Goal: Check status: Check status

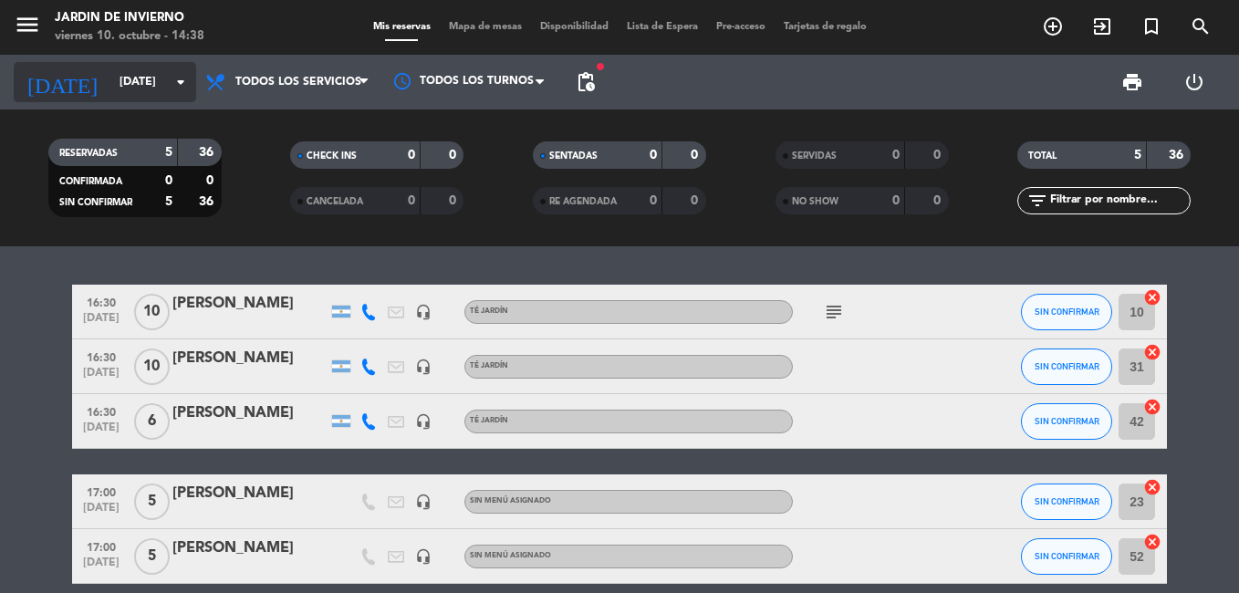
click at [175, 79] on icon "arrow_drop_down" at bounding box center [181, 82] width 22 height 22
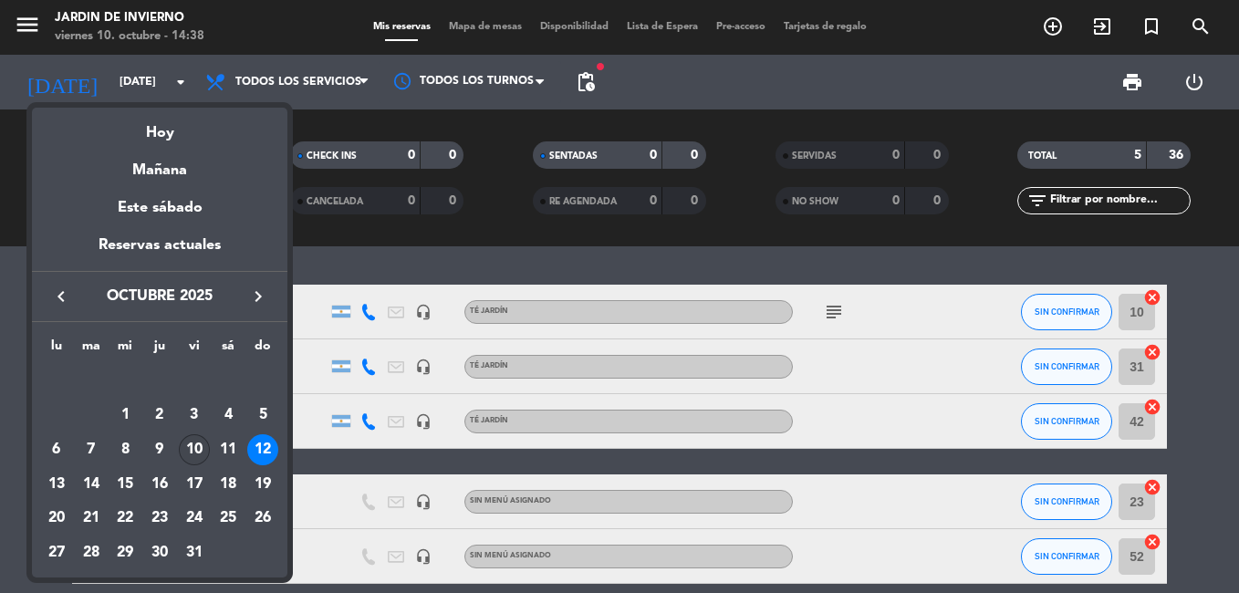
click at [198, 441] on div "10" at bounding box center [194, 449] width 31 height 31
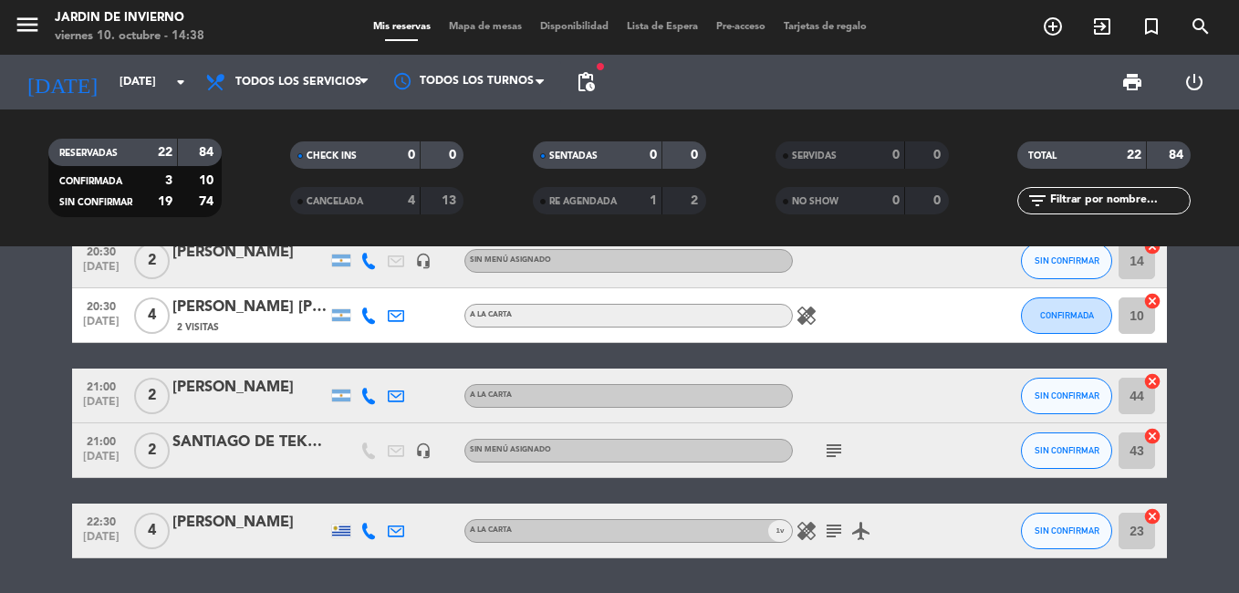
scroll to position [1168, 0]
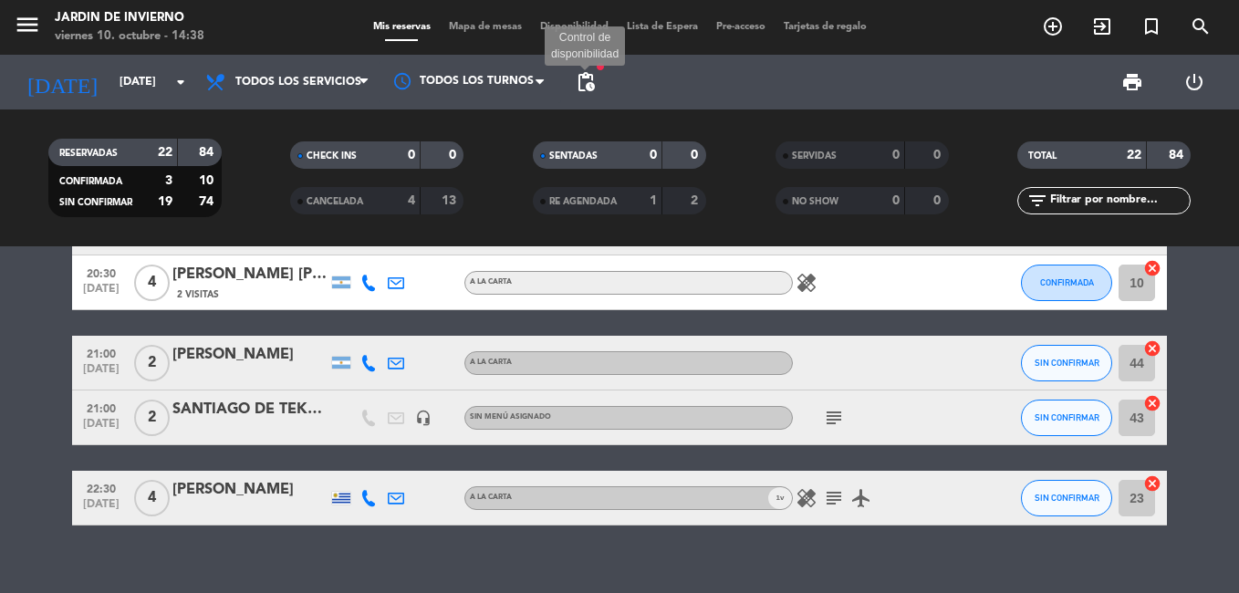
click at [591, 82] on span "pending_actions" at bounding box center [586, 82] width 22 height 22
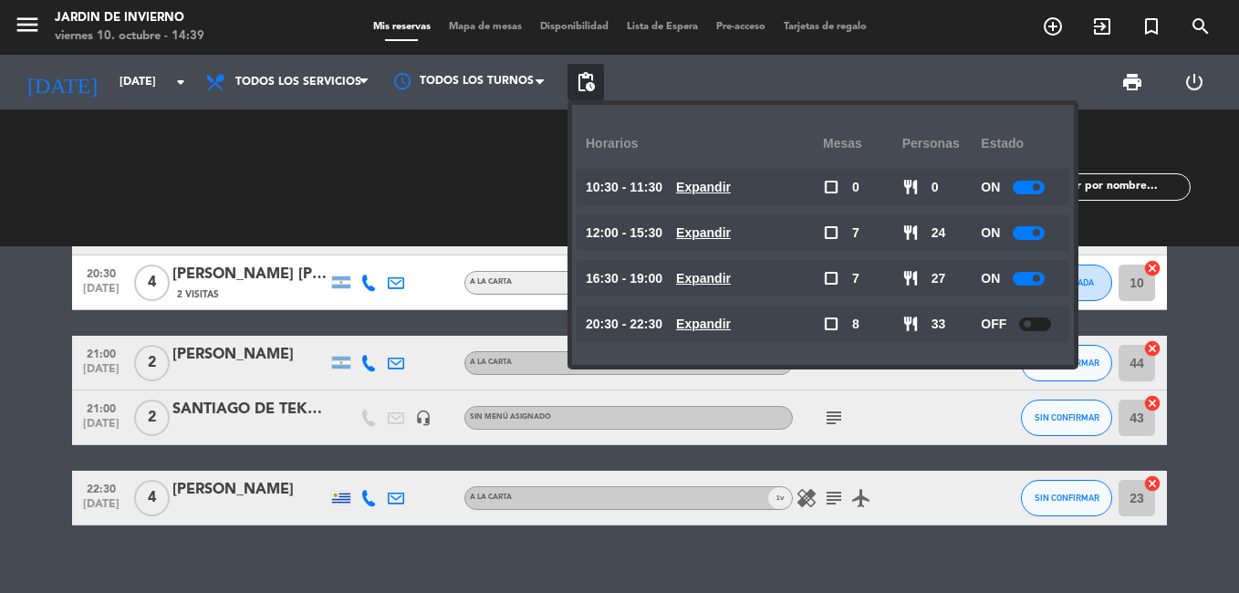
click at [526, 167] on div "SENTADAS 0 0 RE AGENDADA 1 2" at bounding box center [619, 178] width 243 height 100
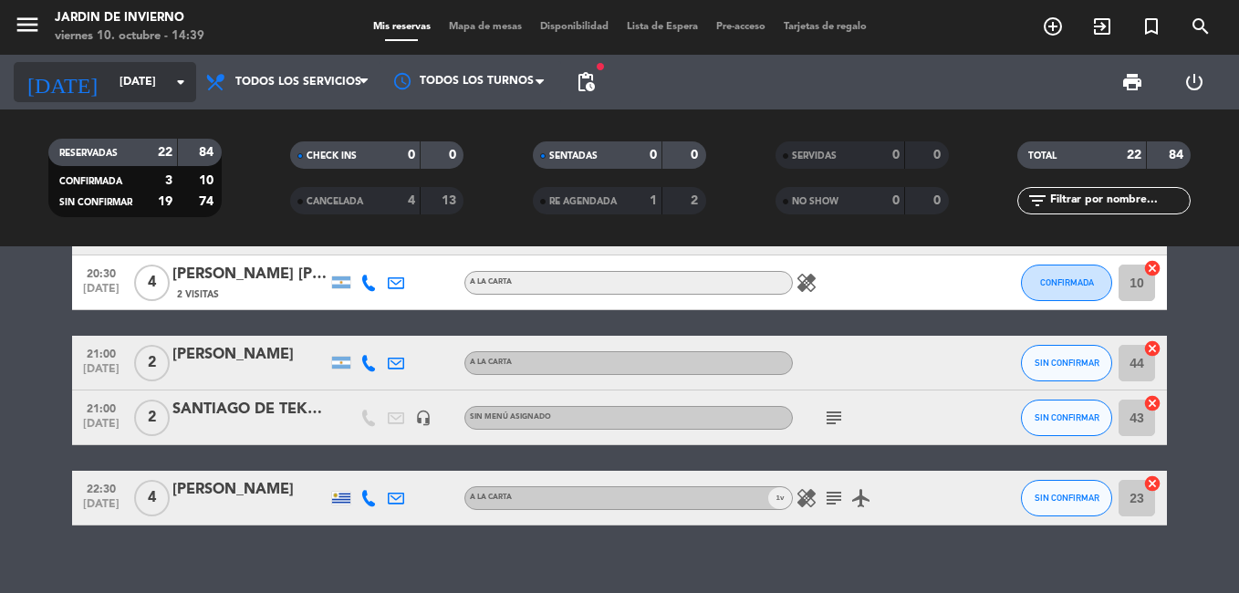
click at [185, 78] on icon "arrow_drop_down" at bounding box center [181, 82] width 22 height 22
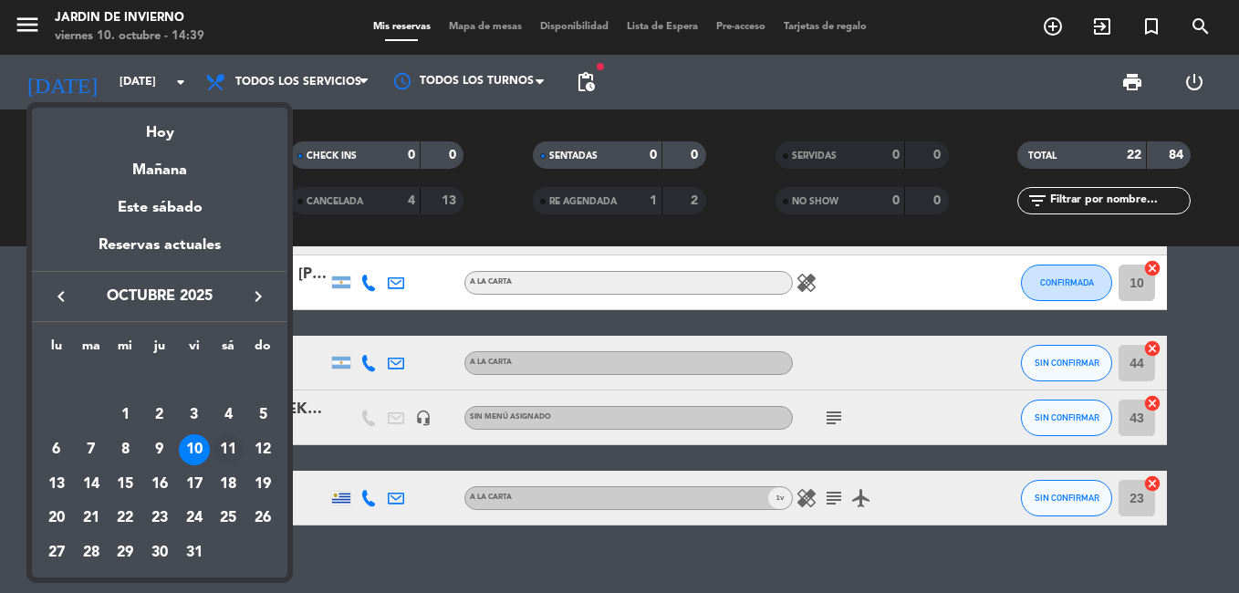
click at [235, 441] on div "11" at bounding box center [228, 449] width 31 height 31
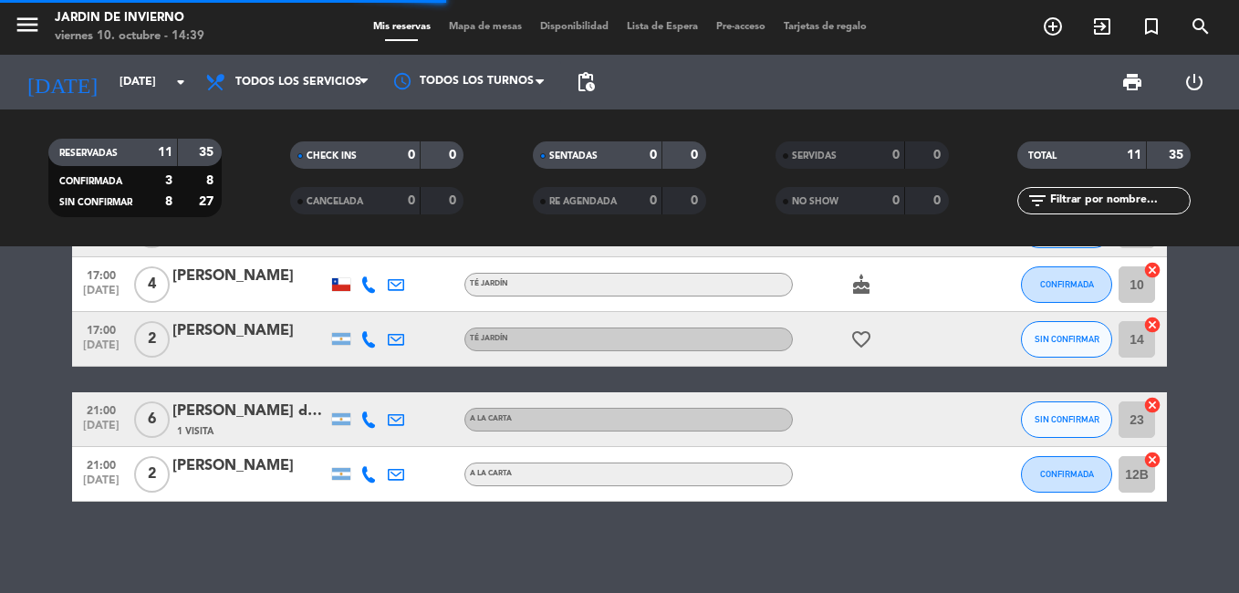
scroll to position [487, 0]
click at [1229, 379] on bookings-row "12:30 [DATE] 5 [PERSON_NAME] A LA CARTA subject SIN CONFIRMAR 52 cancel 13:00 […" at bounding box center [619, 150] width 1239 height 704
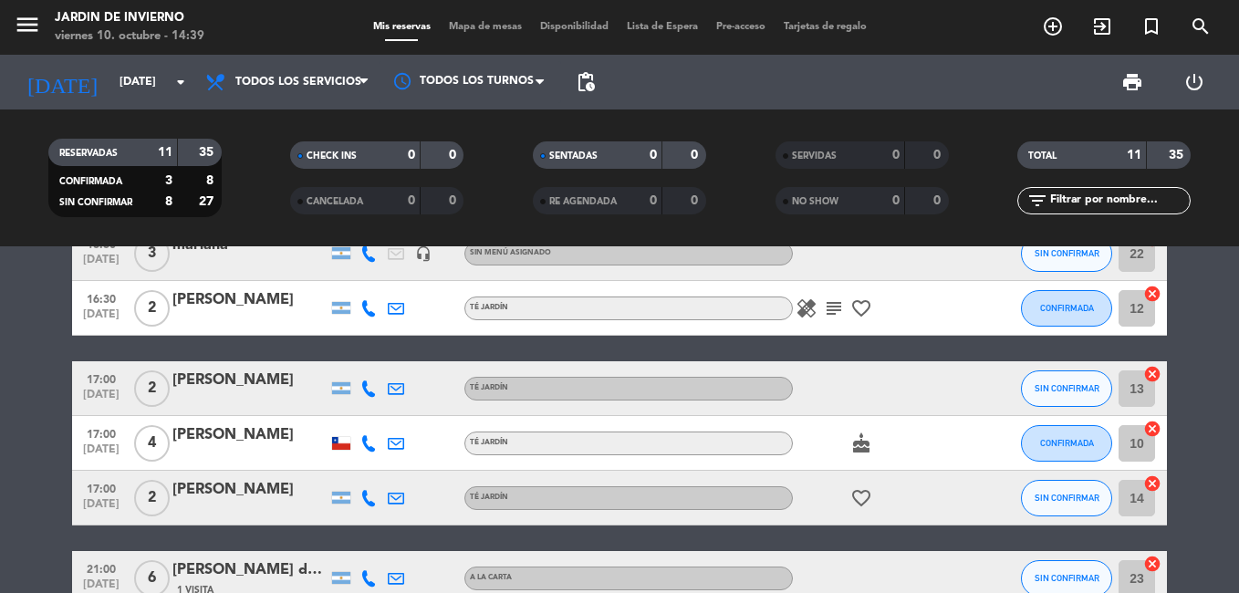
scroll to position [365, 0]
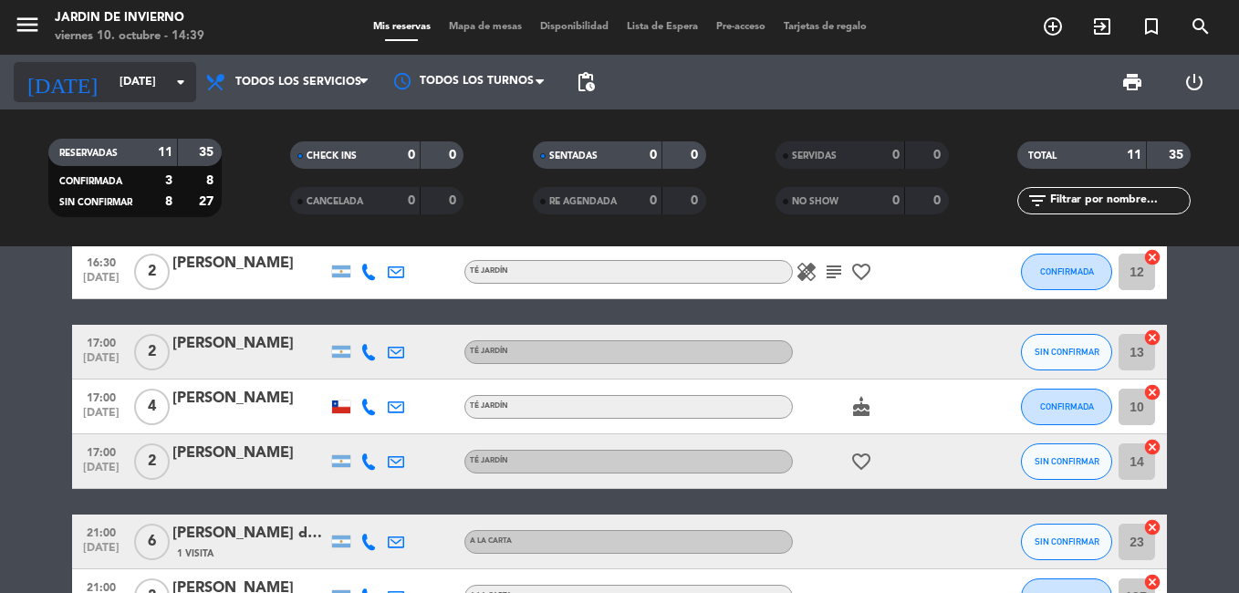
click at [180, 86] on icon "arrow_drop_down" at bounding box center [181, 82] width 22 height 22
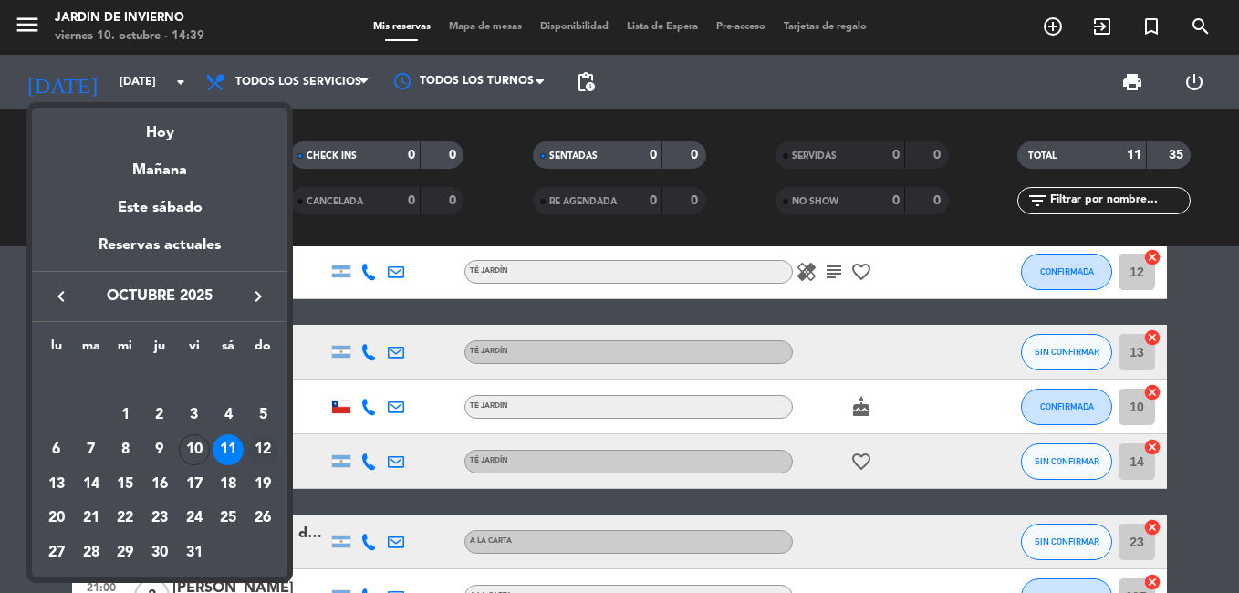
click at [254, 443] on div "12" at bounding box center [262, 449] width 31 height 31
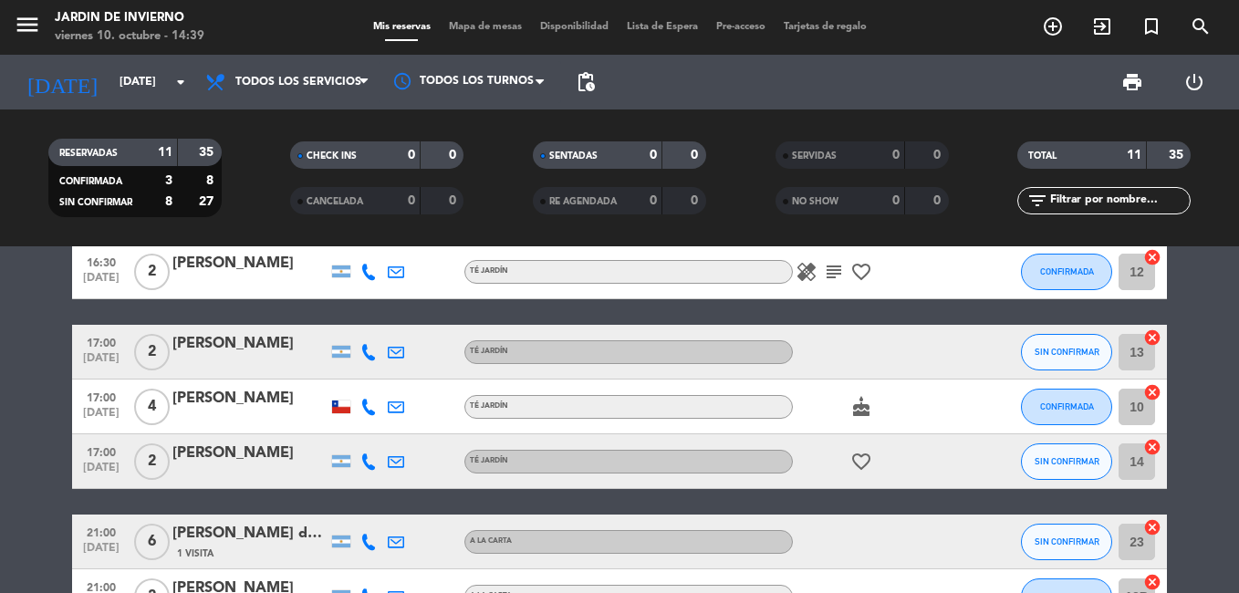
type input "[DATE]"
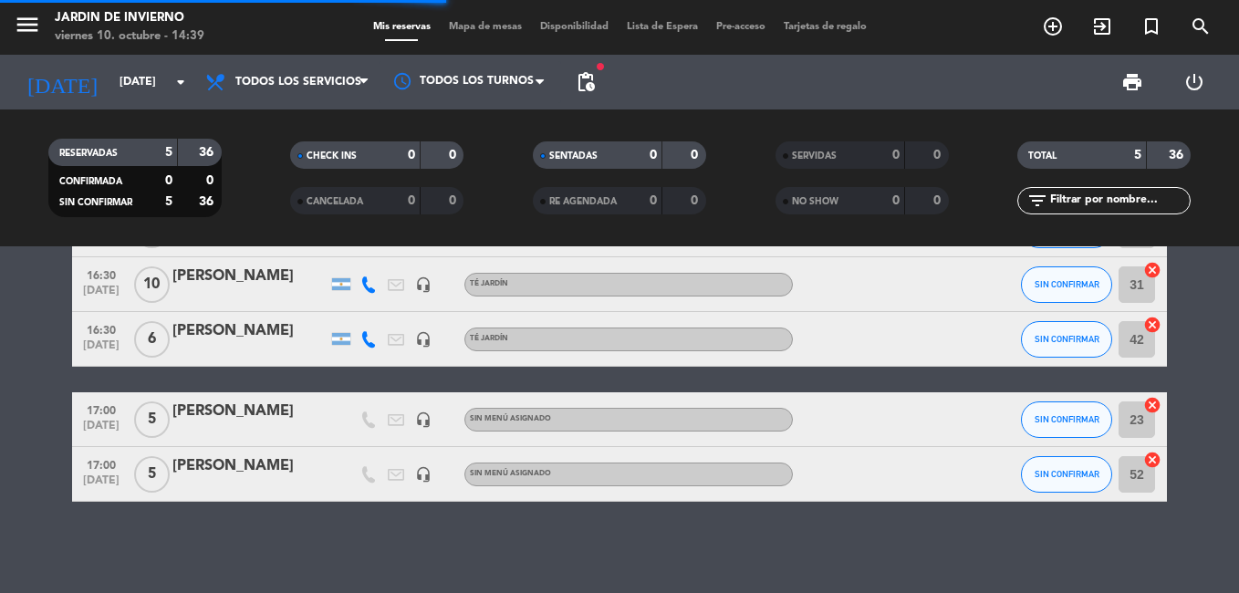
scroll to position [82, 0]
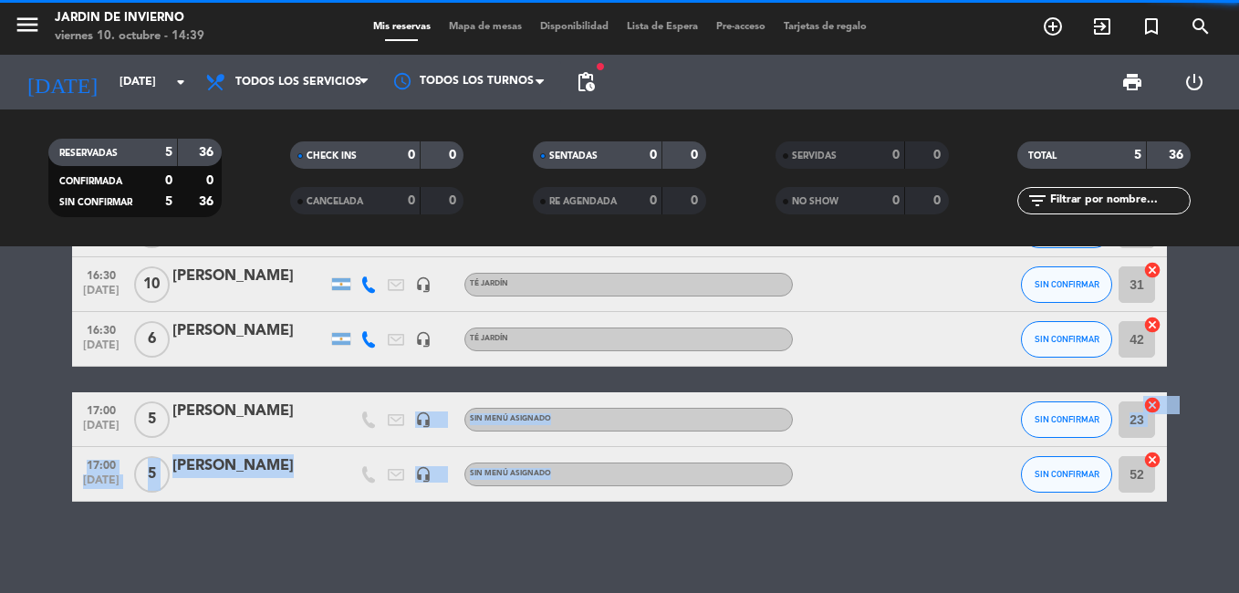
drag, startPoint x: 254, startPoint y: 443, endPoint x: 678, endPoint y: 460, distance: 424.5
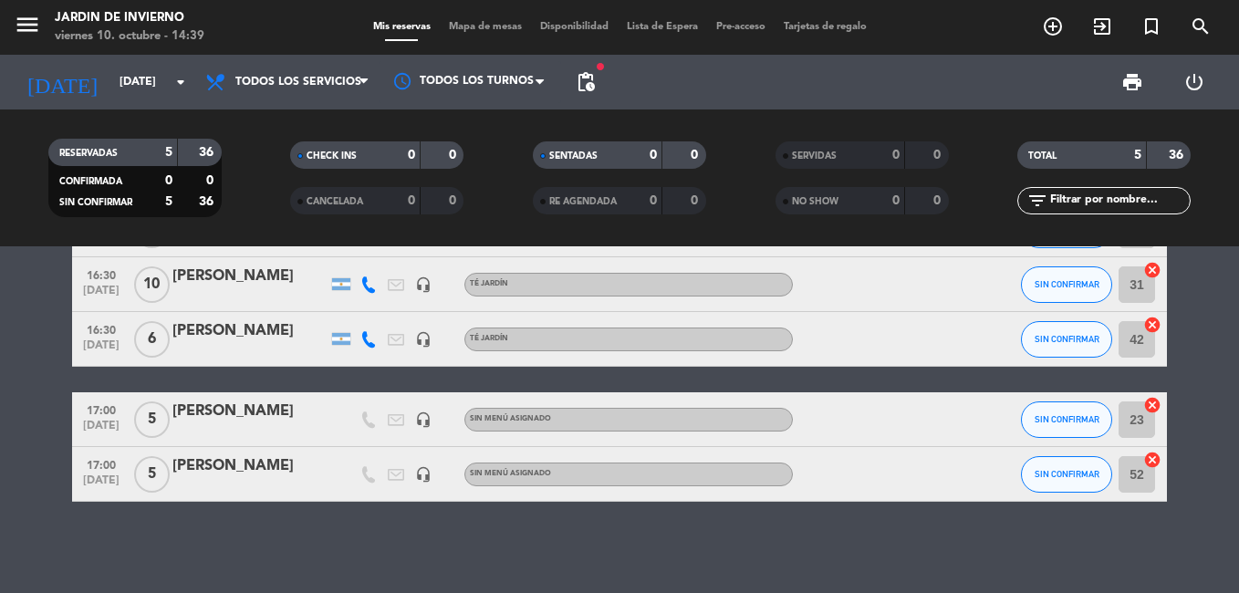
click at [1229, 435] on bookings-row "16:30 [DATE] [PERSON_NAME] headset_mic TÉ JARDÍN subject SIN CONFIRMAR 10 cance…" at bounding box center [619, 351] width 1239 height 299
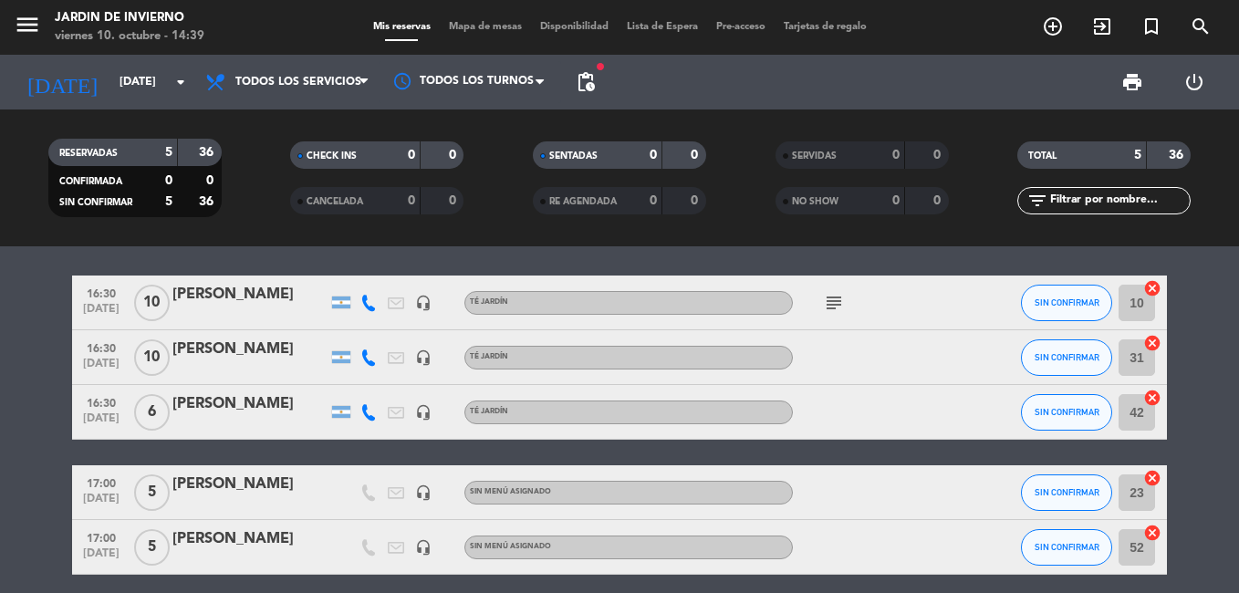
scroll to position [0, 0]
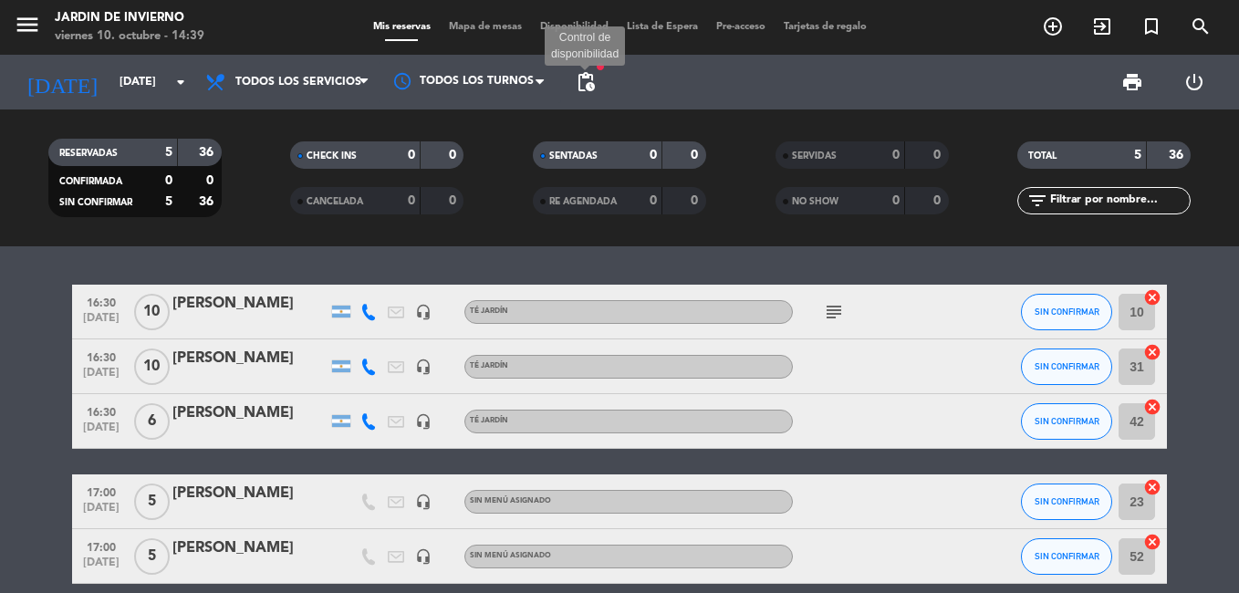
click at [586, 80] on span "pending_actions" at bounding box center [586, 82] width 22 height 22
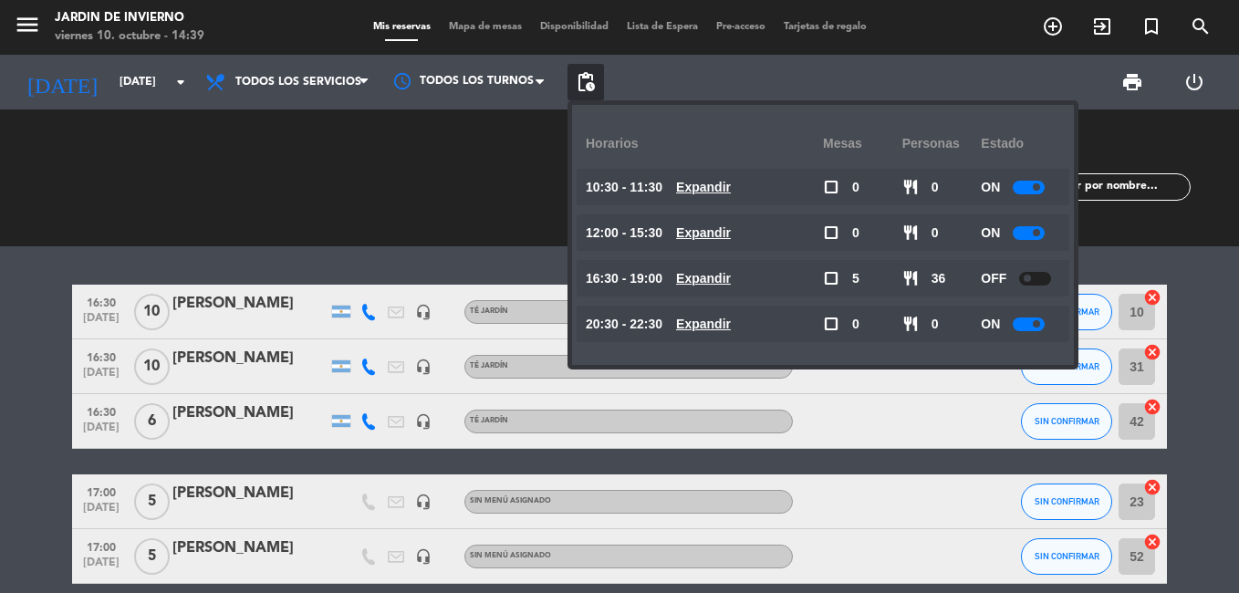
click at [1199, 237] on div "RESERVADAS 5 36 CONFIRMADA 0 0 SIN CONFIRMAR 5 36 CHECK INS 0 0 CANCELADA 0 0 S…" at bounding box center [619, 177] width 1239 height 137
